Goal: Information Seeking & Learning: Find specific fact

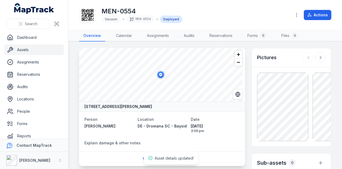
scroll to position [134, 0]
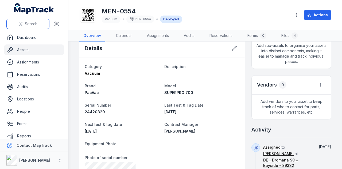
click at [39, 26] on button "Search" at bounding box center [27, 24] width 43 height 10
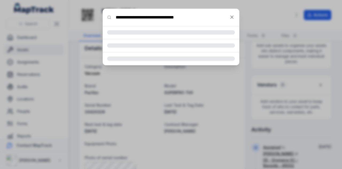
type input "**********"
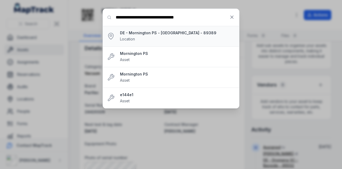
click at [169, 39] on div "DE - [GEOGRAPHIC_DATA] PS - [GEOGRAPHIC_DATA] - 89389 Location" at bounding box center [177, 36] width 115 height 12
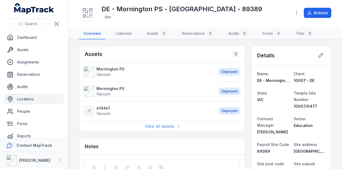
click at [170, 126] on link "View all assets" at bounding box center [162, 126] width 35 height 6
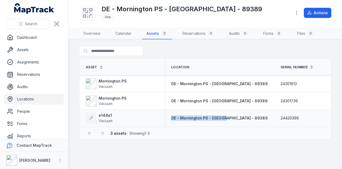
drag, startPoint x: 170, startPoint y: 125, endPoint x: 223, endPoint y: 125, distance: 53.0
click at [223, 125] on td "DE - Mornington PS - [GEOGRAPHIC_DATA] - 89389" at bounding box center [219, 117] width 109 height 17
drag, startPoint x: 186, startPoint y: 128, endPoint x: 213, endPoint y: 128, distance: 27.3
click at [213, 128] on div "Asset Location Serial Number Tag Contract Manager Last Test & Tag Date Next tes…" at bounding box center [205, 98] width 253 height 81
drag, startPoint x: 172, startPoint y: 128, endPoint x: 195, endPoint y: 128, distance: 23.3
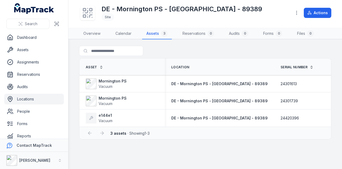
click at [195, 128] on div "3 assets · Showing 1 - 3" at bounding box center [205, 133] width 252 height 13
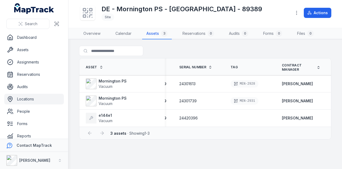
scroll to position [0, 194]
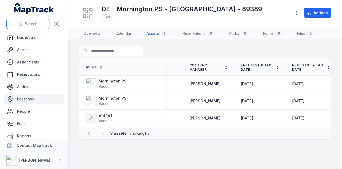
click at [32, 24] on span "Search" at bounding box center [31, 23] width 13 height 5
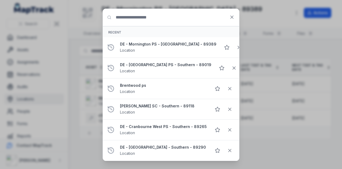
click at [143, 20] on input "Search for anything" at bounding box center [171, 17] width 136 height 17
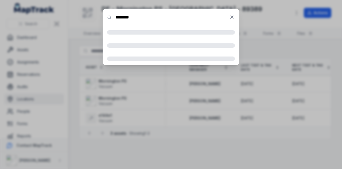
type input "********"
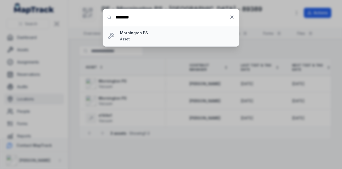
click at [127, 36] on div "Mornington PS Asset" at bounding box center [177, 36] width 115 height 12
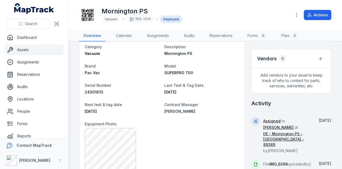
scroll to position [134, 0]
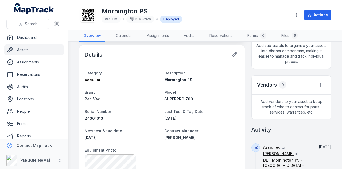
drag, startPoint x: 182, startPoint y: 119, endPoint x: 157, endPoint y: 120, distance: 25.2
drag, startPoint x: 173, startPoint y: 116, endPoint x: 163, endPoint y: 115, distance: 9.7
click at [165, 116] on div "[DATE]" at bounding box center [202, 118] width 75 height 5
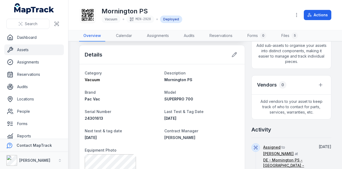
copy span "[DATE]"
drag, startPoint x: 106, startPoint y: 138, endPoint x: 86, endPoint y: 138, distance: 20.1
click at [86, 138] on div "[DATE]" at bounding box center [122, 137] width 75 height 5
copy span "[DATE]"
click at [36, 25] on span "Search" at bounding box center [31, 23] width 13 height 5
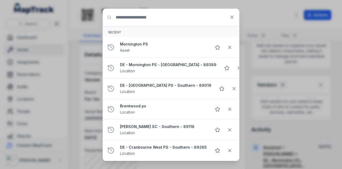
click at [150, 20] on input "Search for anything" at bounding box center [171, 17] width 136 height 17
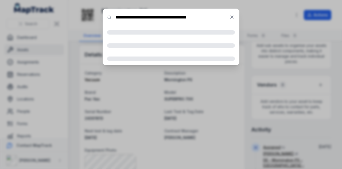
type input "**********"
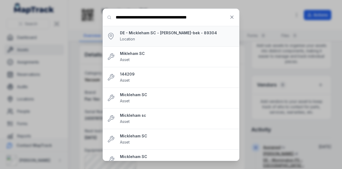
click at [174, 34] on strong "DE - Mickleham SC - [PERSON_NAME]-bek - 89304" at bounding box center [177, 32] width 115 height 5
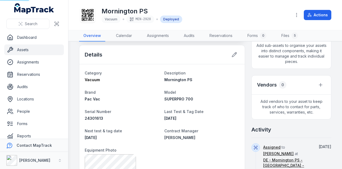
scroll to position [153, 0]
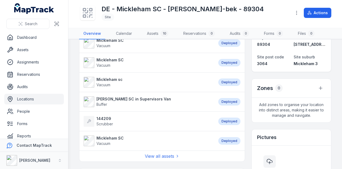
scroll to position [107, 0]
click at [159, 154] on link "View all assets" at bounding box center [162, 156] width 35 height 6
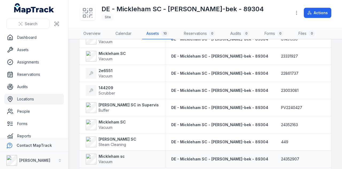
scroll to position [98, 0]
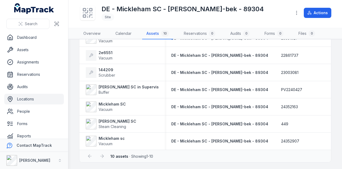
drag, startPoint x: 162, startPoint y: 151, endPoint x: 193, endPoint y: 154, distance: 30.7
click at [193, 154] on div "10 assets · Showing 1 - 10" at bounding box center [205, 156] width 252 height 13
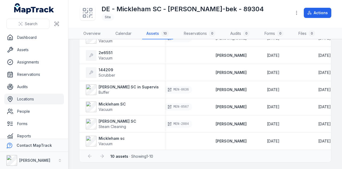
scroll to position [0, 217]
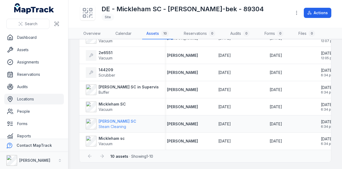
click at [110, 122] on strong "[PERSON_NAME] SC" at bounding box center [118, 121] width 38 height 5
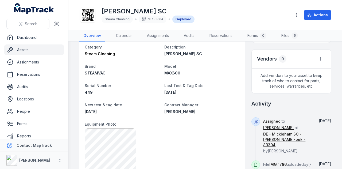
scroll to position [161, 0]
